Goal: Transaction & Acquisition: Purchase product/service

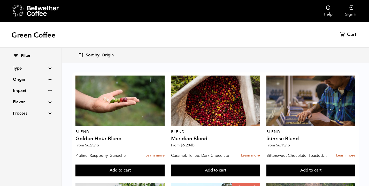
scroll to position [89, 0]
click at [44, 68] on summary "Type" at bounding box center [31, 68] width 36 height 6
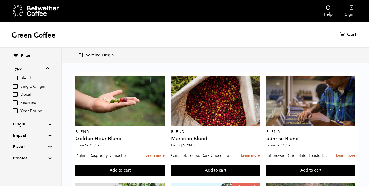
click at [35, 121] on summary "Origin" at bounding box center [31, 124] width 36 height 6
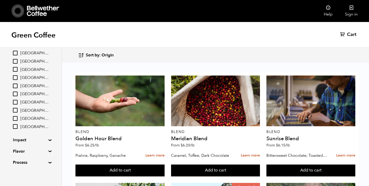
click at [31, 137] on summary "Impact" at bounding box center [31, 140] width 36 height 6
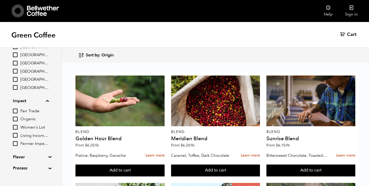
scroll to position [128, 0]
click at [17, 119] on input "Organic" at bounding box center [15, 119] width 5 height 5
checkbox input "true"
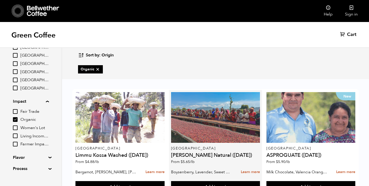
scroll to position [4, 0]
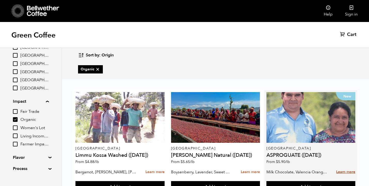
click at [348, 167] on link "Learn more" at bounding box center [345, 171] width 19 height 11
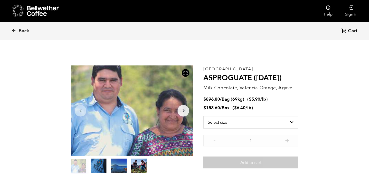
scroll to position [225, 221]
click at [25, 27] on link "Back" at bounding box center [27, 31] width 32 height 18
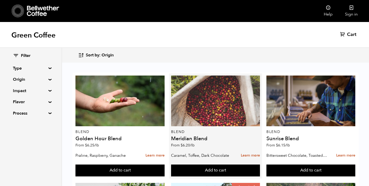
scroll to position [64, 0]
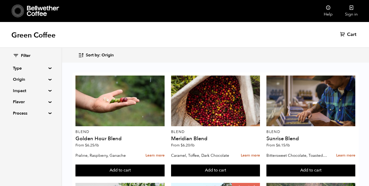
click at [32, 89] on summary "Impact" at bounding box center [31, 90] width 36 height 6
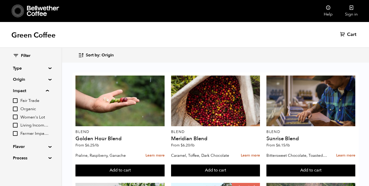
click at [15, 107] on input "Organic" at bounding box center [15, 108] width 5 height 5
checkbox input "true"
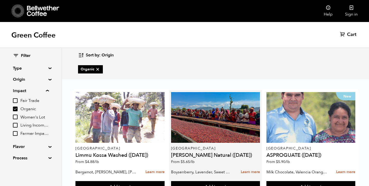
scroll to position [23, 0]
click at [220, 152] on h4 "[PERSON_NAME] Natural ([DATE])" at bounding box center [215, 154] width 89 height 5
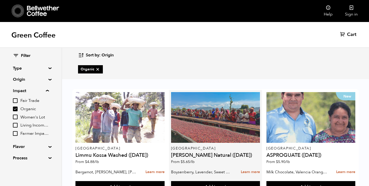
click at [232, 109] on div at bounding box center [215, 117] width 89 height 51
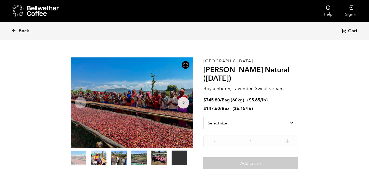
scroll to position [7, 0]
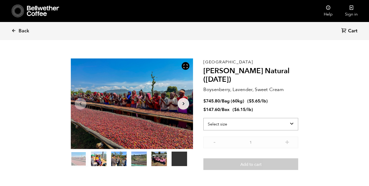
click at [262, 121] on select "Select size Bag (60kg) (132 lbs) Box (24 lbs)" at bounding box center [250, 124] width 95 height 12
click at [233, 125] on select "Select size Bag (60kg) (132 lbs) Box (24 lbs)" at bounding box center [250, 124] width 95 height 12
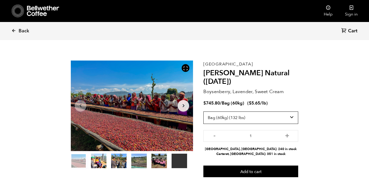
scroll to position [5, 0]
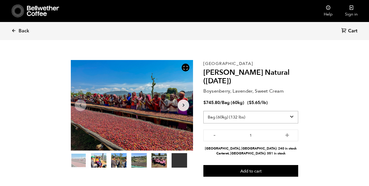
click at [285, 116] on select "Select size Bag (60kg) (132 lbs) Box (24 lbs)" at bounding box center [250, 117] width 95 height 12
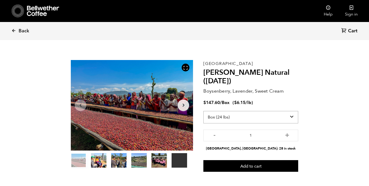
click at [272, 114] on select "Select size Bag (60kg) (132 lbs) Box (24 lbs)" at bounding box center [250, 117] width 95 height 12
select select "bag-3"
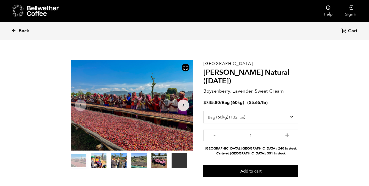
click at [19, 30] on span "Back" at bounding box center [24, 31] width 11 height 6
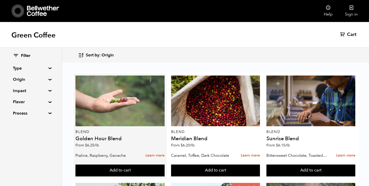
scroll to position [11, 0]
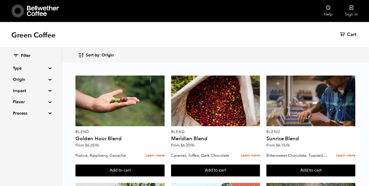
click at [31, 92] on summary "Impact" at bounding box center [31, 90] width 36 height 6
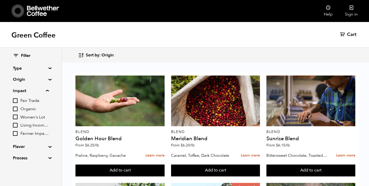
click at [14, 110] on input "Organic" at bounding box center [15, 108] width 5 height 5
checkbox input "true"
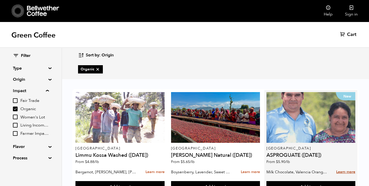
click at [343, 166] on link "Learn more" at bounding box center [345, 171] width 19 height 11
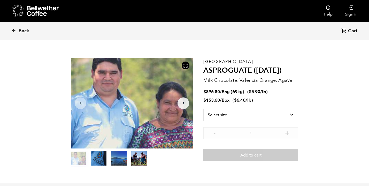
scroll to position [8, 0]
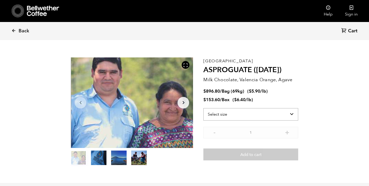
click at [272, 111] on select "Select size Bag (69kg) (152 lbs) Box (24 lbs)" at bounding box center [250, 114] width 95 height 12
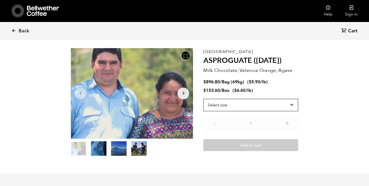
scroll to position [27, 0]
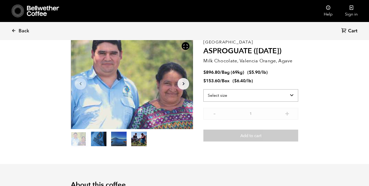
click at [268, 96] on select "Select size Bag (69kg) (152 lbs) Box (24 lbs)" at bounding box center [250, 95] width 95 height 12
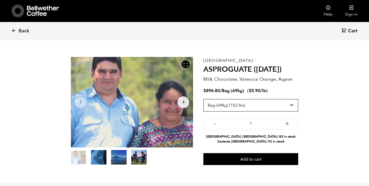
scroll to position [13, 0]
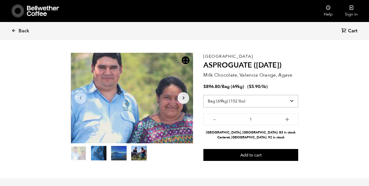
click at [270, 103] on select "Select size Bag (69kg) (152 lbs) Box (24 lbs)" at bounding box center [250, 101] width 95 height 12
select select "box"
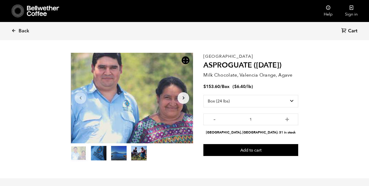
click at [139, 153] on button "item 3" at bounding box center [138, 154] width 15 height 14
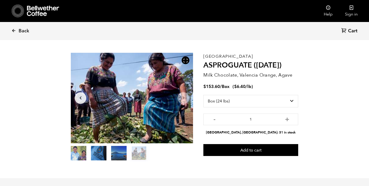
click at [127, 155] on ol "item 0 item 1 item 2 item 3" at bounding box center [109, 154] width 76 height 14
click at [105, 153] on button "item 1" at bounding box center [98, 154] width 15 height 14
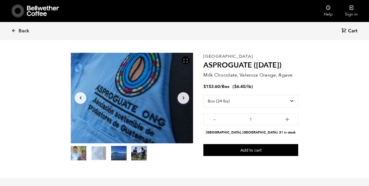
click at [78, 154] on button "item 0" at bounding box center [78, 154] width 15 height 14
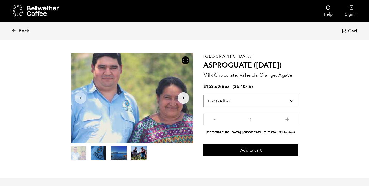
click at [244, 99] on select "Select size Bag (69kg) (152 lbs) Box (24 lbs)" at bounding box center [250, 101] width 95 height 12
click at [283, 99] on select "Select size Bag (69kg) (152 lbs) Box (24 lbs)" at bounding box center [250, 101] width 95 height 12
click at [19, 29] on span "Back" at bounding box center [24, 31] width 11 height 6
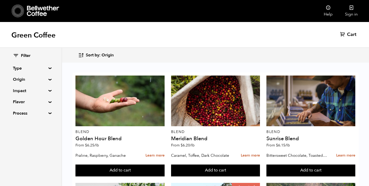
scroll to position [190, 0]
click at [37, 89] on summary "Impact" at bounding box center [31, 90] width 36 height 6
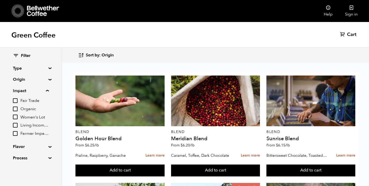
click at [11, 109] on div "Filter Type Blend Single Origin Decaf Seasonal Year Round Origin Blend [GEOGRAP…" at bounding box center [30, 107] width 61 height 118
click at [14, 109] on input "Organic" at bounding box center [15, 108] width 5 height 5
checkbox input "true"
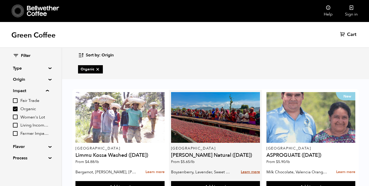
scroll to position [59, 0]
